Goal: Transaction & Acquisition: Purchase product/service

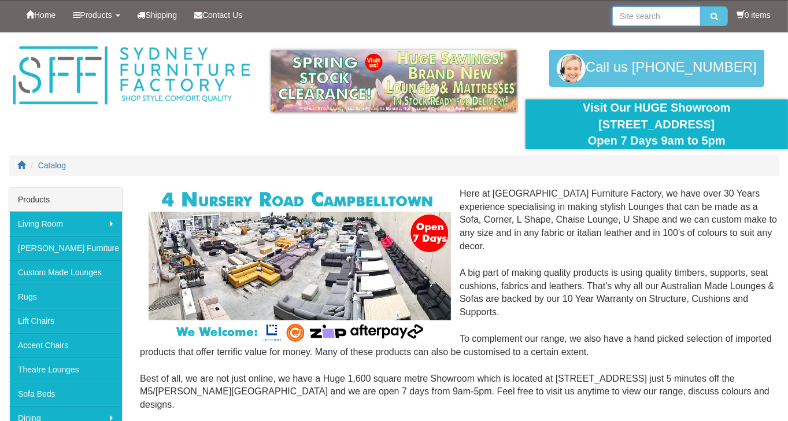
click at [645, 20] on input "search" at bounding box center [656, 16] width 88 height 20
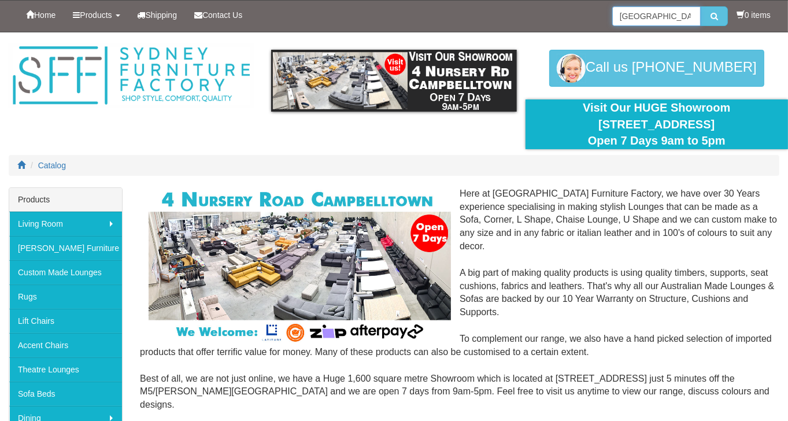
type input "[GEOGRAPHIC_DATA]"
click at [701, 6] on button "submit" at bounding box center [714, 16] width 27 height 20
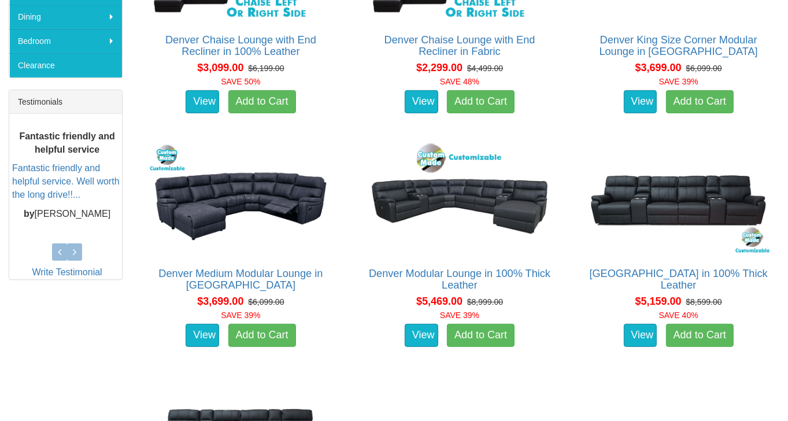
scroll to position [405, 0]
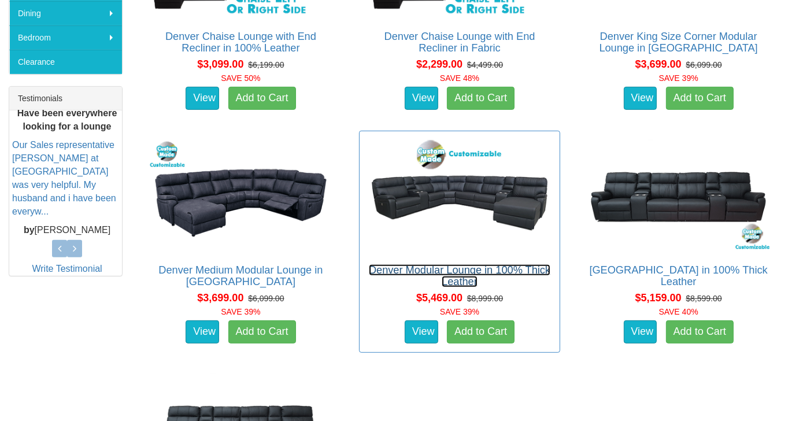
click at [540, 272] on link "Denver Modular Lounge in 100% Thick Leather" at bounding box center [460, 275] width 182 height 23
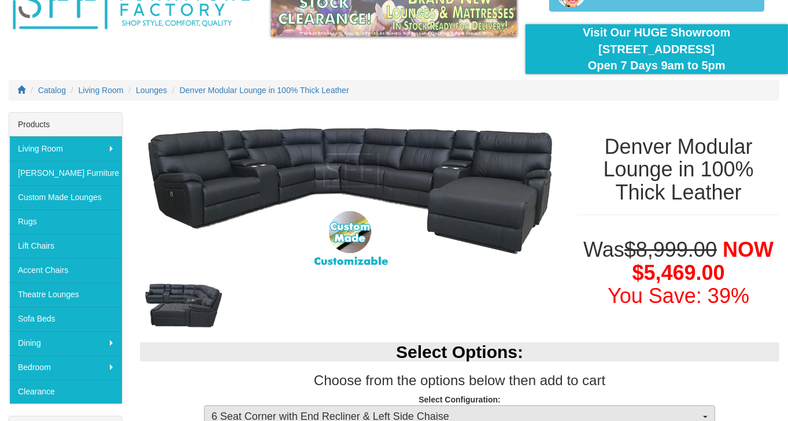
scroll to position [58, 0]
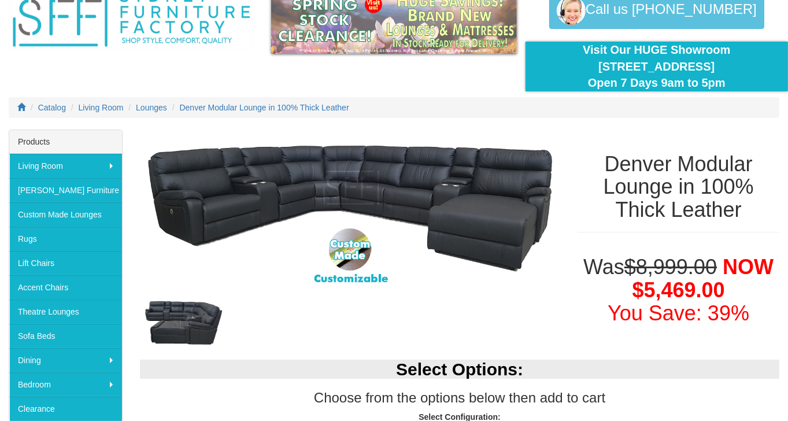
click at [471, 299] on div at bounding box center [350, 322] width 420 height 49
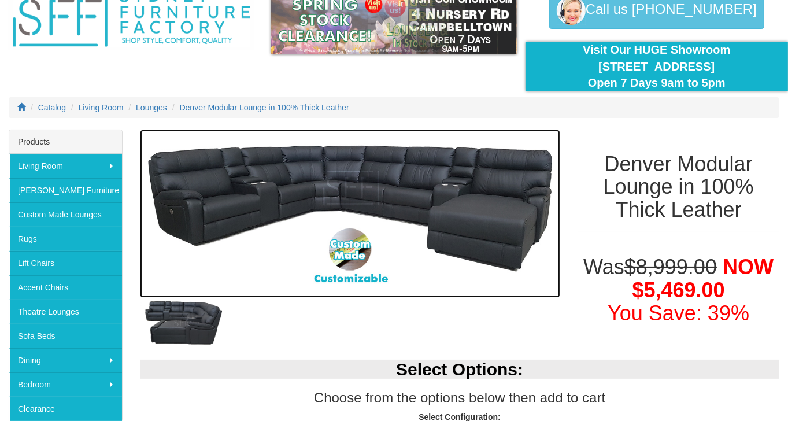
click at [490, 247] on img at bounding box center [350, 213] width 420 height 168
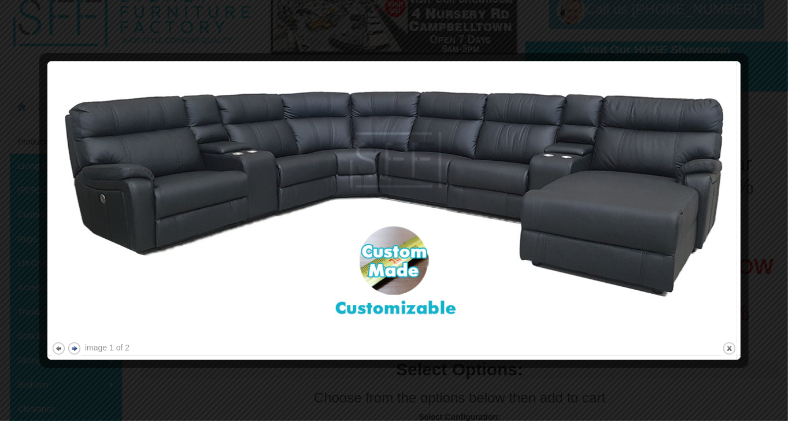
click at [73, 349] on button "next" at bounding box center [74, 348] width 14 height 14
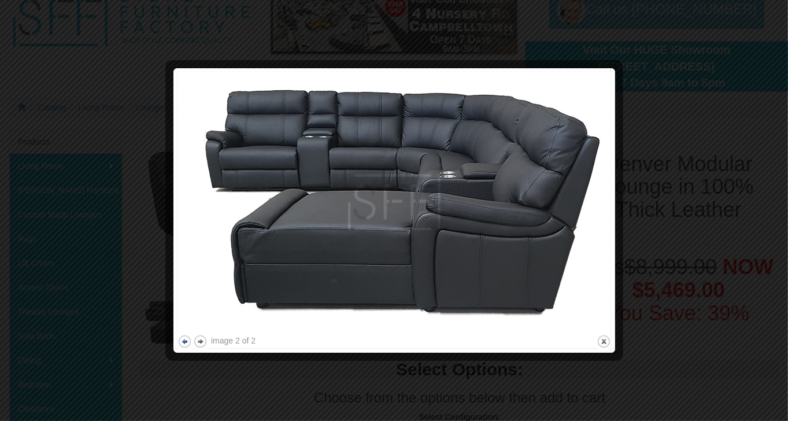
click at [184, 341] on button "previous" at bounding box center [184, 341] width 14 height 14
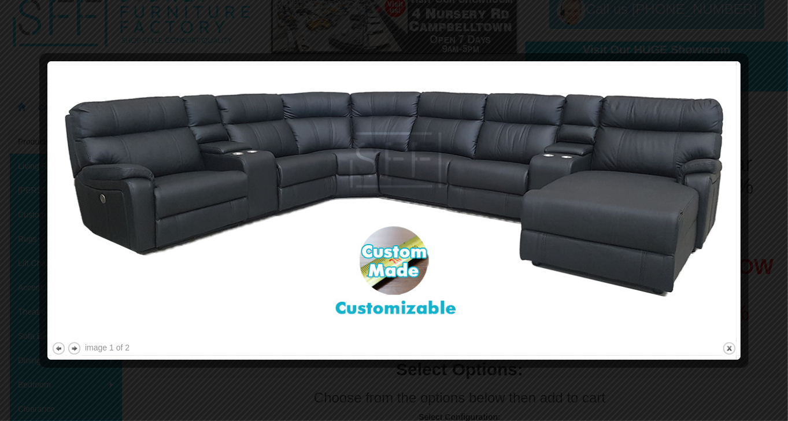
drag, startPoint x: 698, startPoint y: 75, endPoint x: 705, endPoint y: 77, distance: 7.9
click at [698, 74] on img at bounding box center [393, 202] width 685 height 274
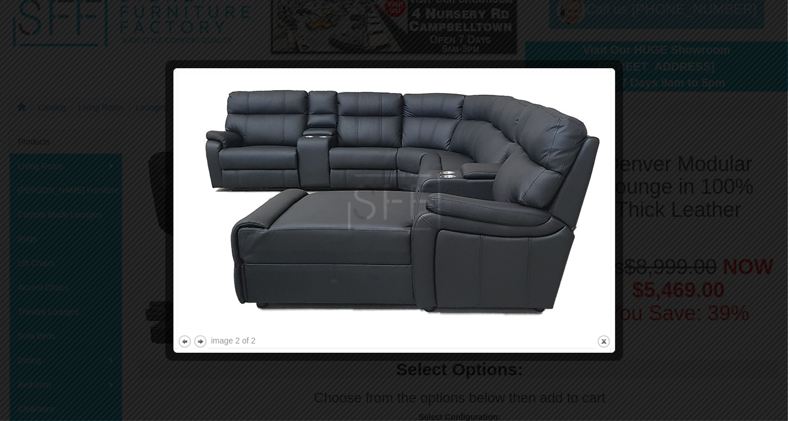
click at [723, 107] on div at bounding box center [394, 210] width 788 height 421
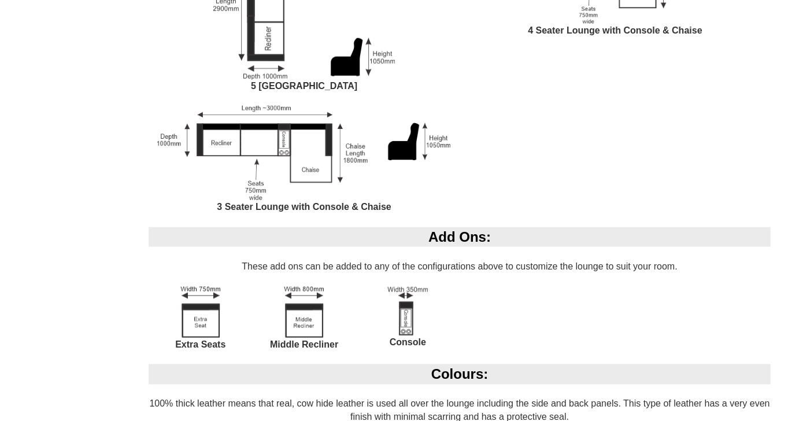
scroll to position [1214, 0]
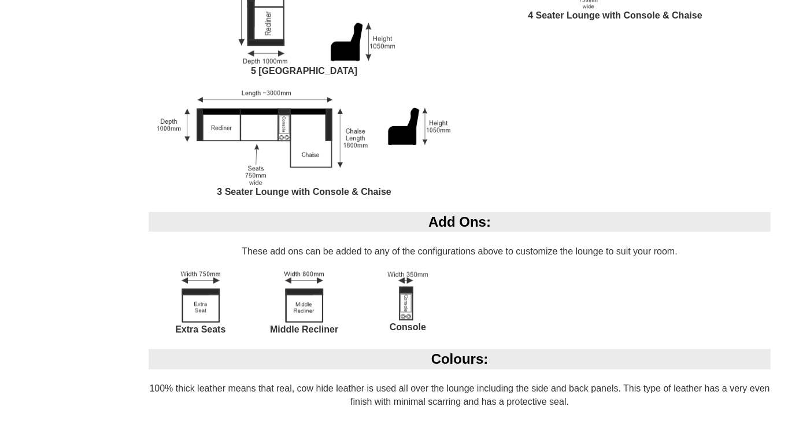
click at [86, 232] on div "Denver Modular Lounge in 100% Thick Leather Was $8,999.00 NOW $5,469.00 You Sav…" at bounding box center [394, 7] width 788 height 2069
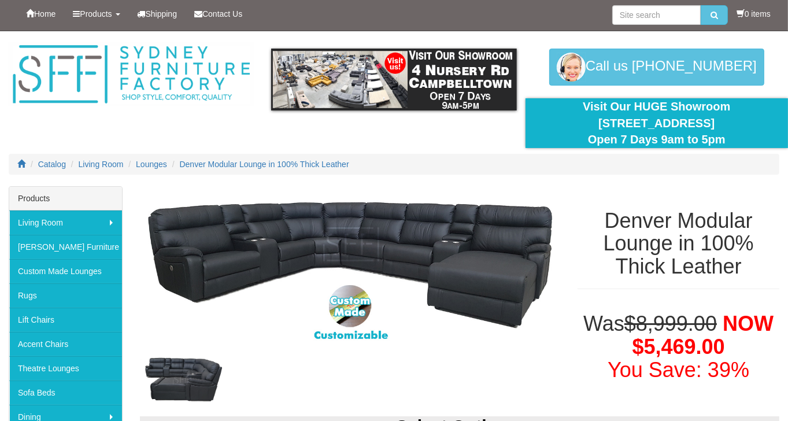
scroll to position [0, 0]
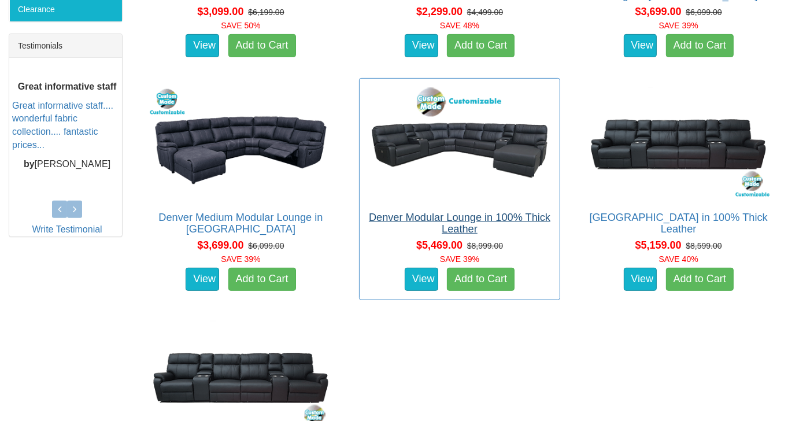
scroll to position [460, 0]
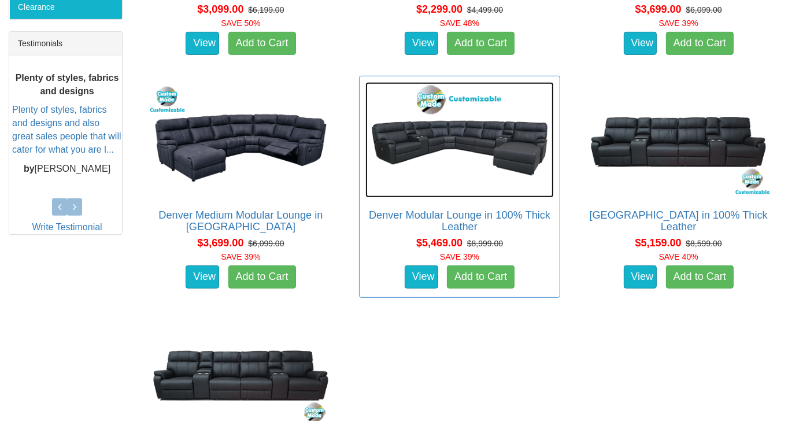
click at [459, 166] on img at bounding box center [459, 140] width 189 height 116
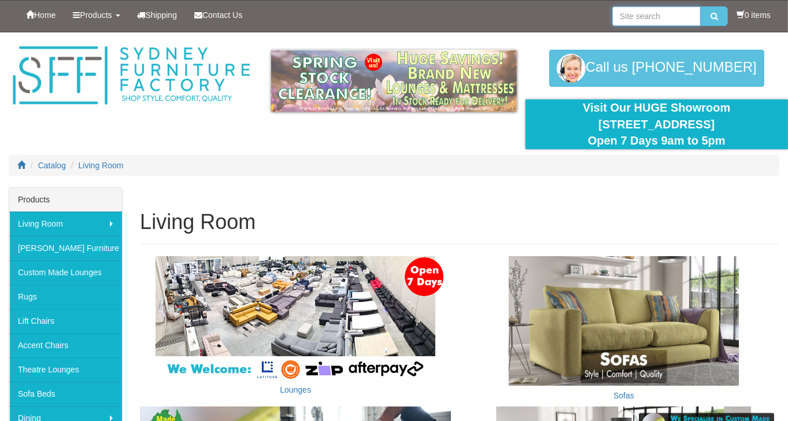
click at [646, 14] on input "search" at bounding box center [656, 16] width 88 height 20
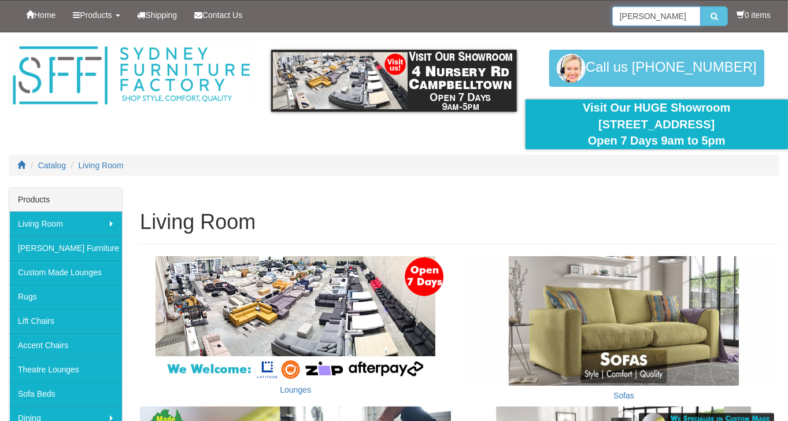
type input "santiago"
click at [701, 6] on button "submit" at bounding box center [714, 16] width 27 height 20
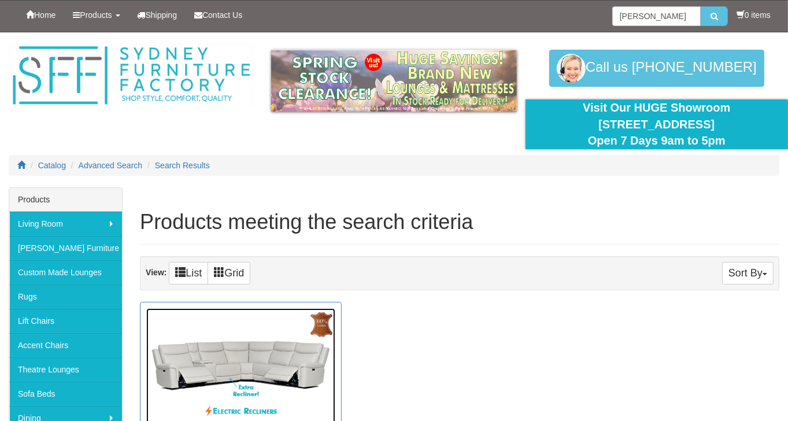
click at [256, 355] on img at bounding box center [240, 366] width 189 height 116
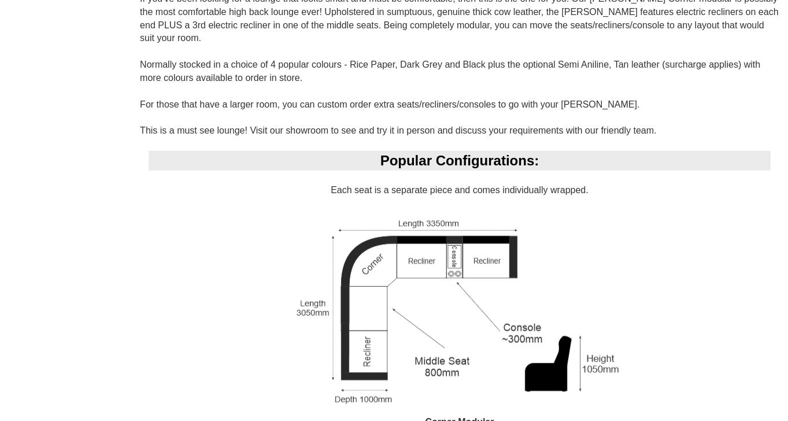
scroll to position [751, 0]
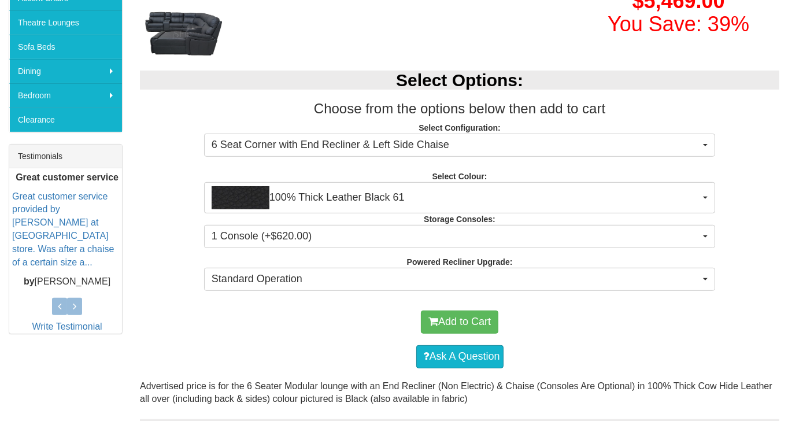
scroll to position [405, 0]
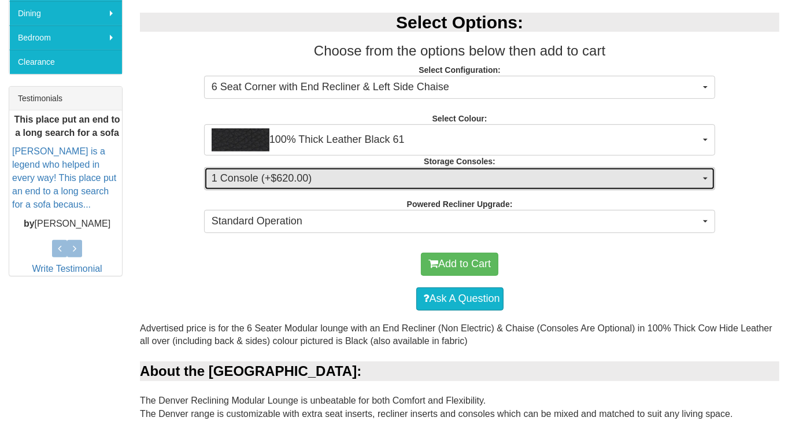
click at [705, 182] on button "1 Console (+$620.00)" at bounding box center [460, 178] width 512 height 23
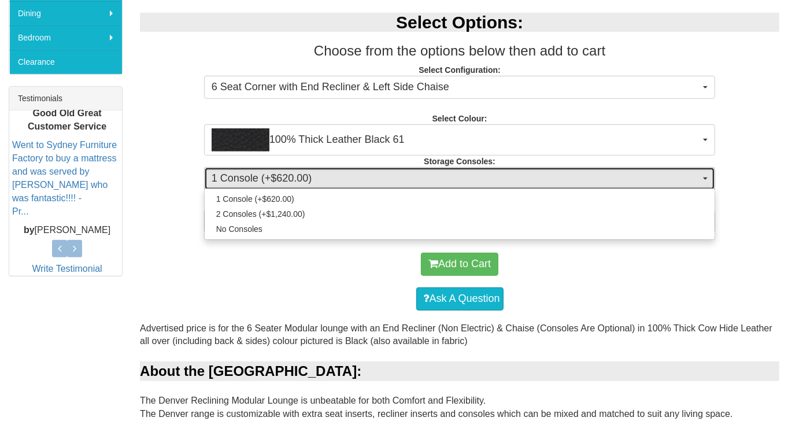
click at [706, 179] on button "1 Console (+$620.00)" at bounding box center [460, 178] width 512 height 23
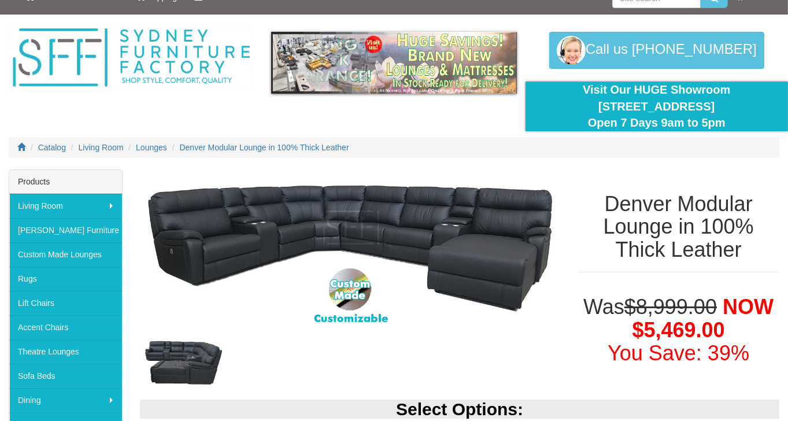
scroll to position [0, 0]
